Goal: Find specific page/section: Find specific page/section

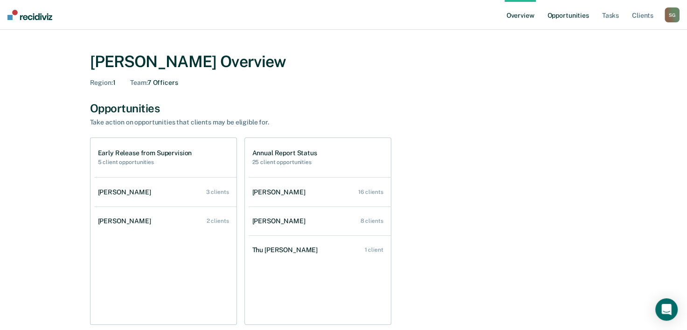
click at [559, 18] on link "Opportunities" at bounding box center [567, 15] width 45 height 30
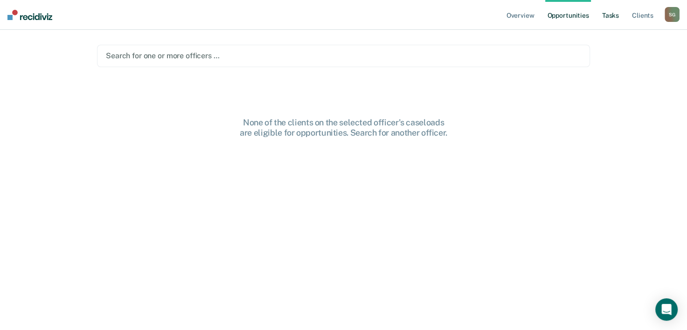
click at [606, 13] on link "Tasks" at bounding box center [610, 15] width 21 height 30
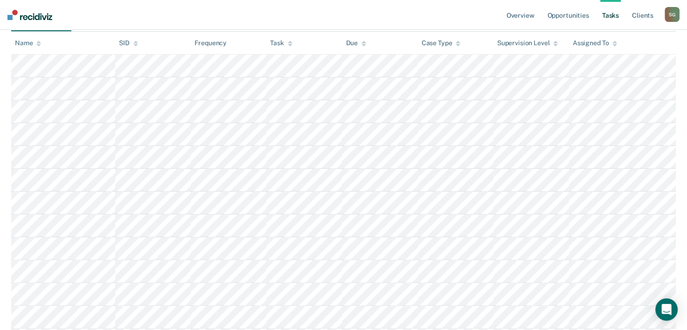
scroll to position [173, 0]
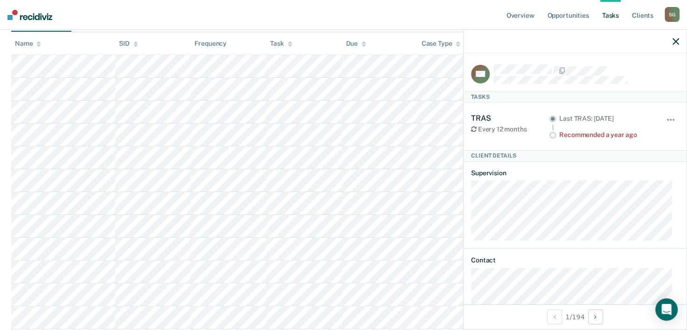
click at [675, 41] on icon "button" at bounding box center [675, 41] width 7 height 7
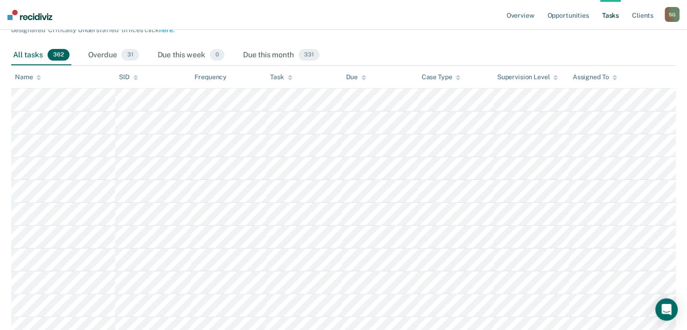
scroll to position [140, 0]
